Goal: Task Accomplishment & Management: Use online tool/utility

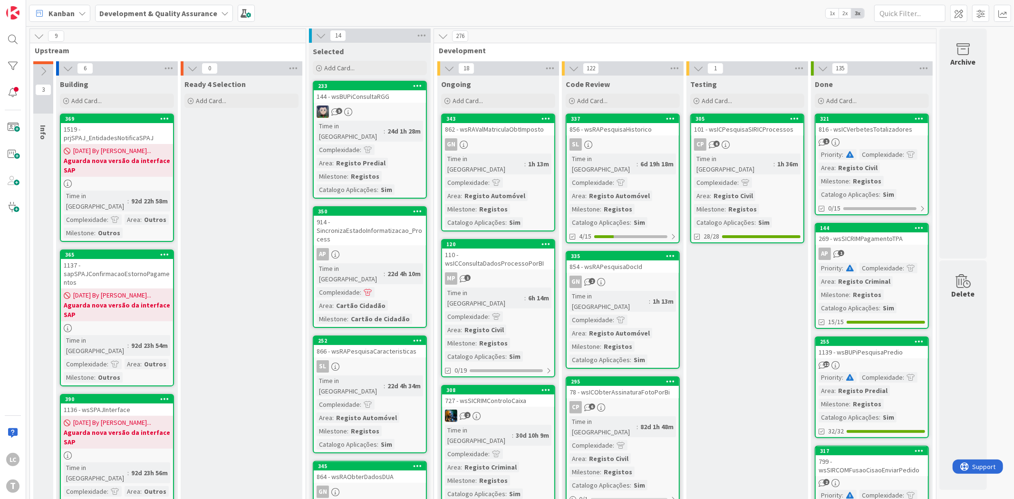
click at [763, 140] on div "CP 6" at bounding box center [747, 144] width 112 height 12
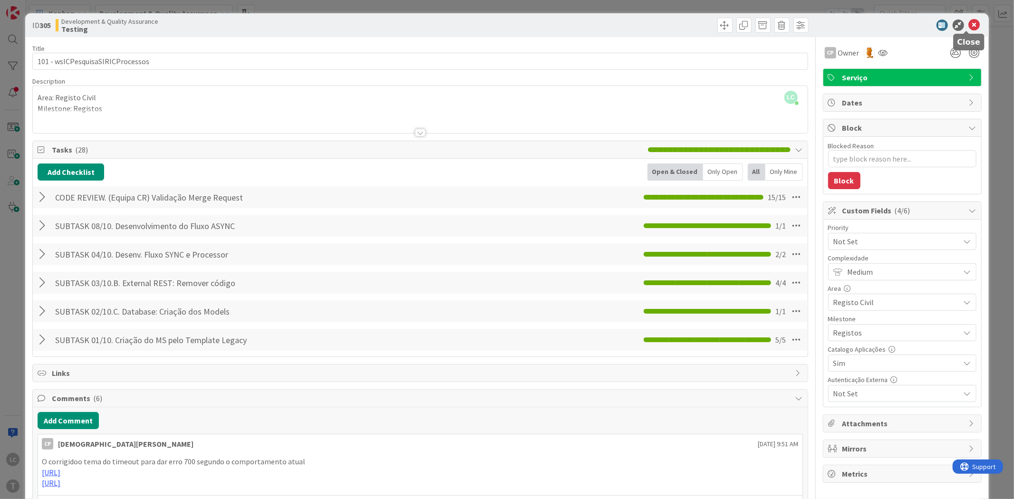
click at [969, 21] on icon at bounding box center [974, 24] width 11 height 11
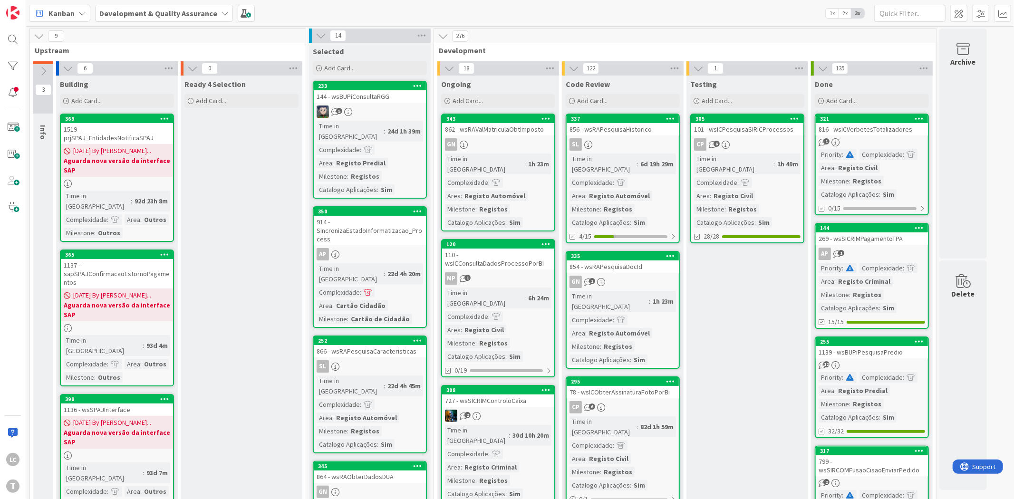
click at [749, 144] on div "CP 6" at bounding box center [747, 144] width 112 height 12
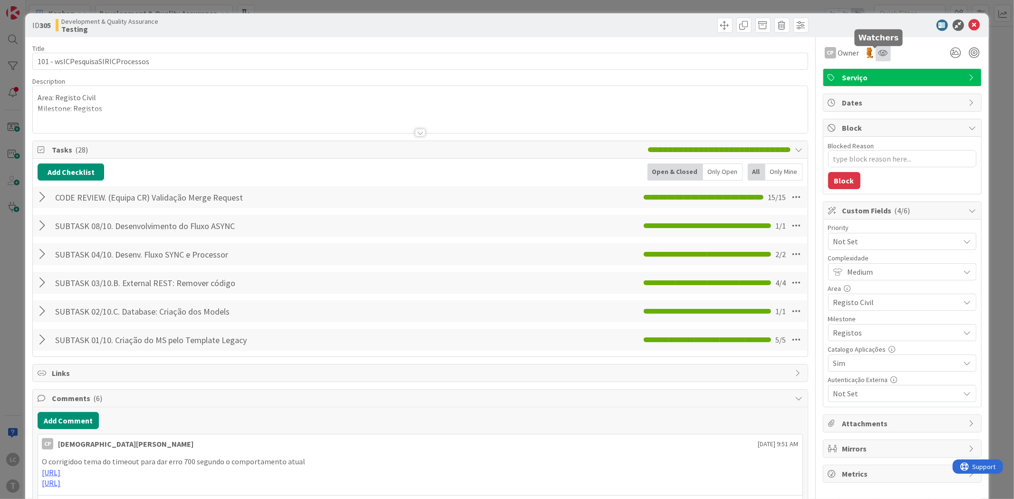
click at [878, 51] on icon at bounding box center [883, 53] width 10 height 8
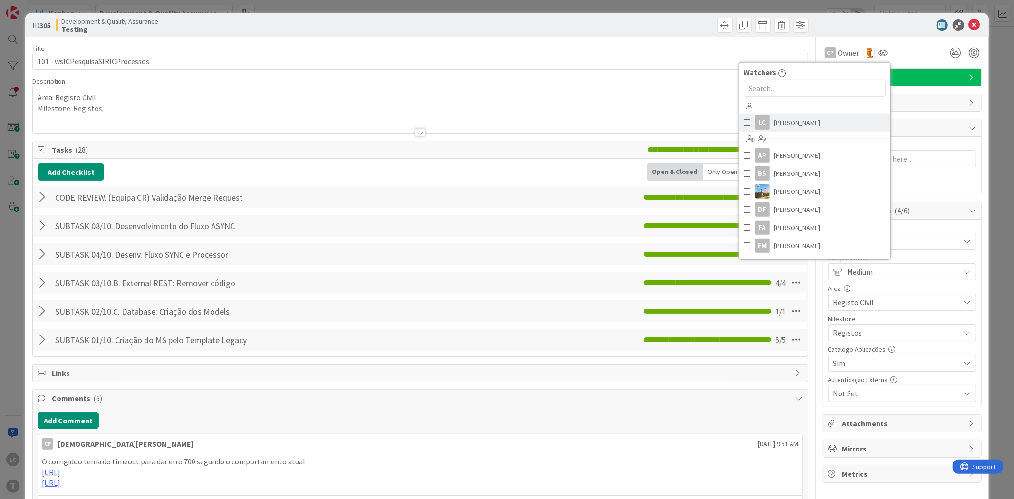
click at [797, 129] on span "[PERSON_NAME]" at bounding box center [797, 122] width 46 height 14
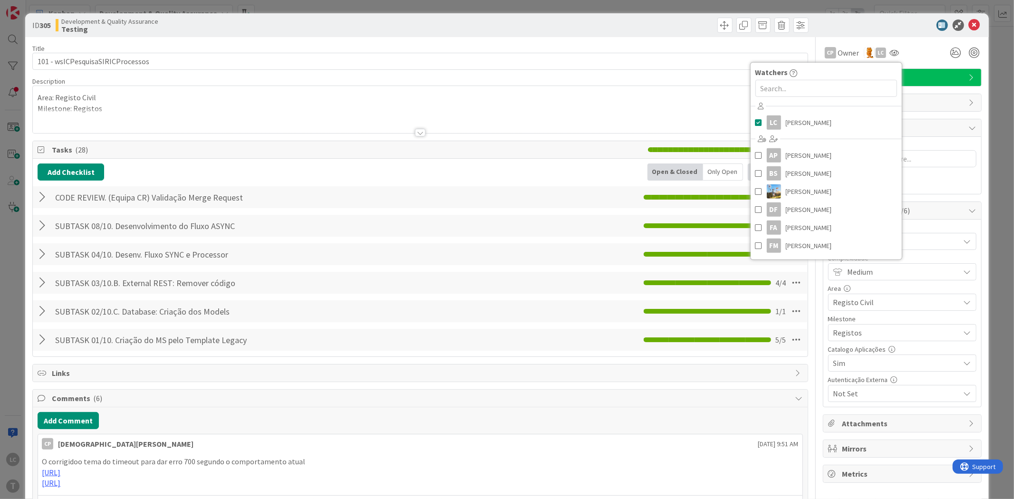
click at [889, 29] on div at bounding box center [897, 24] width 168 height 11
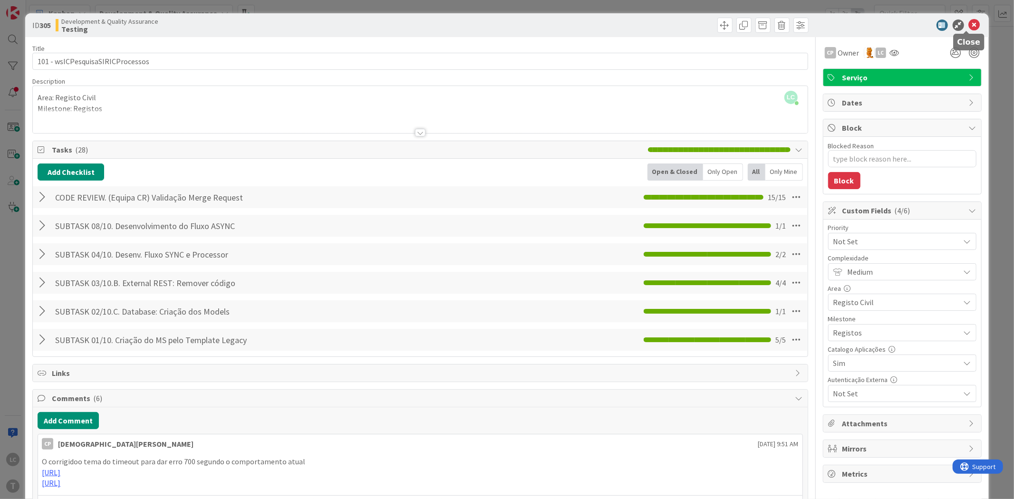
click at [969, 24] on icon at bounding box center [974, 24] width 11 height 11
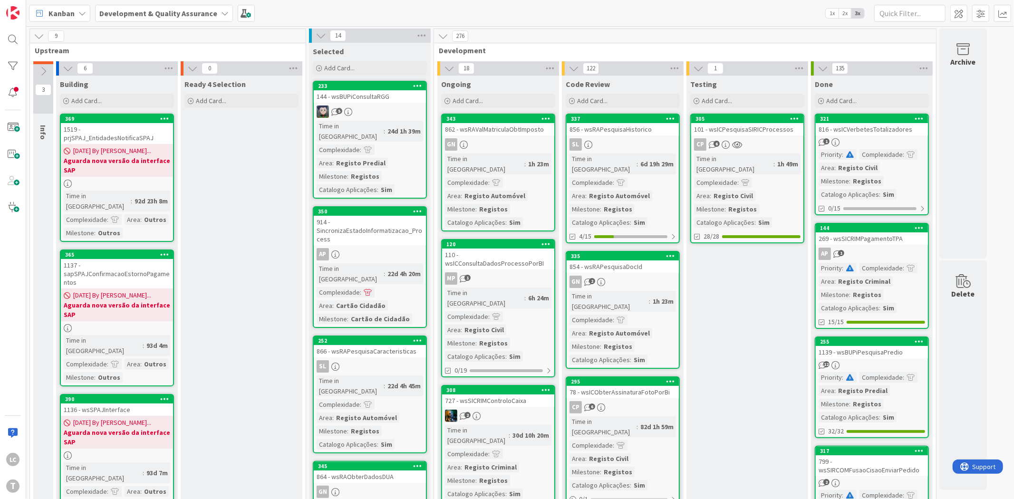
click at [780, 139] on div "CP 6" at bounding box center [747, 144] width 112 height 12
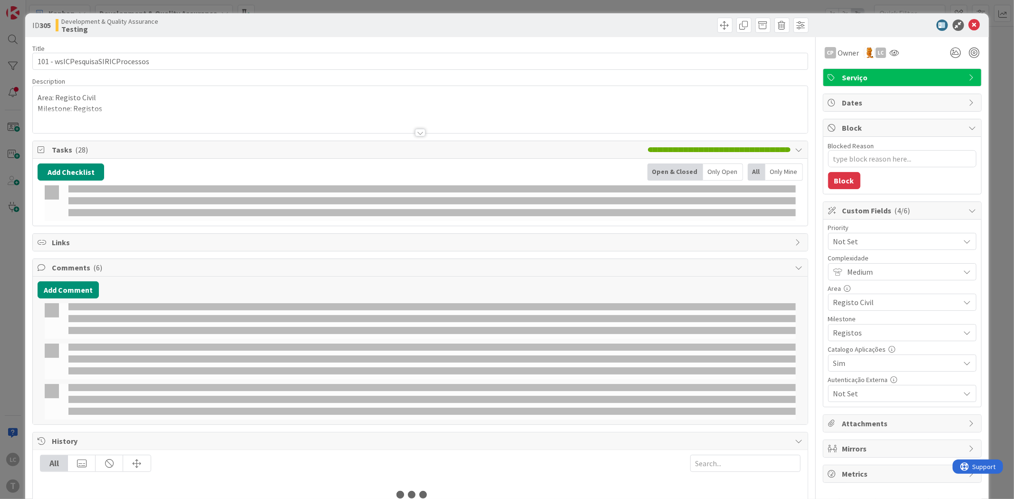
type textarea "x"
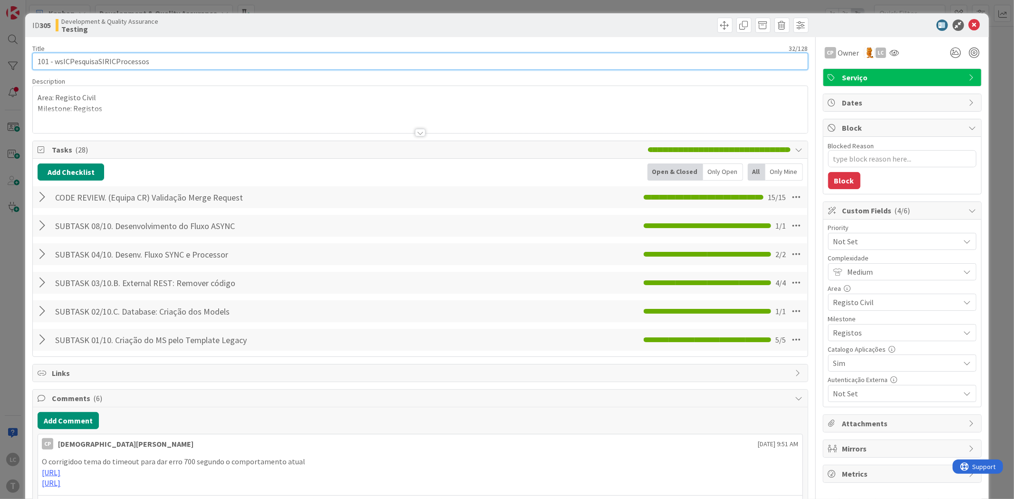
click at [126, 63] on input "101 - wsICPesquisaSIRICProcessos" at bounding box center [419, 61] width 775 height 17
